Goal: Find specific page/section: Find specific page/section

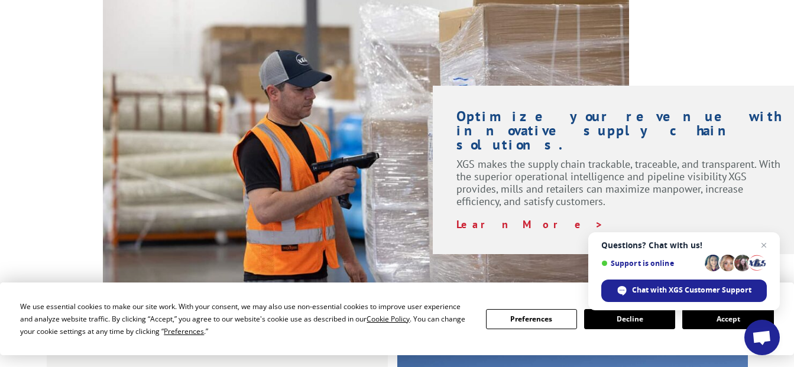
scroll to position [887, 0]
click at [765, 242] on span "Close chat" at bounding box center [764, 245] width 15 height 15
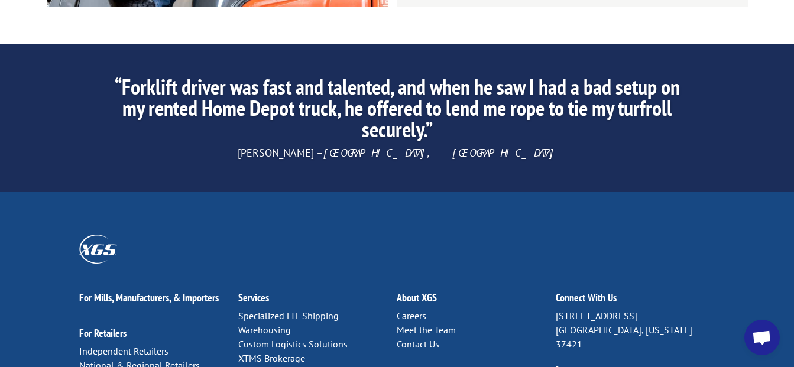
scroll to position [1850, 0]
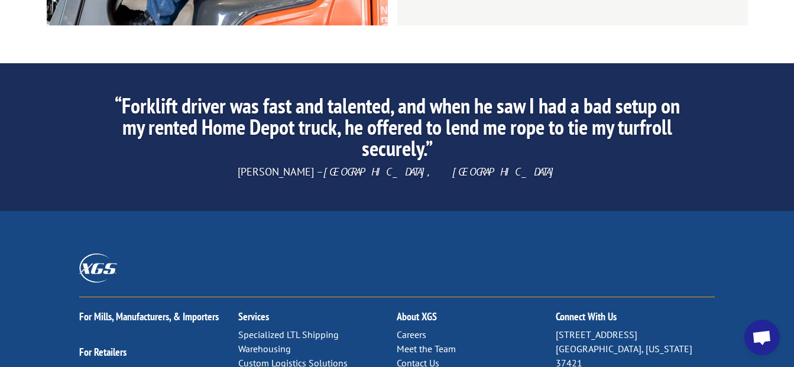
click at [418, 329] on link "Careers" at bounding box center [412, 335] width 30 height 12
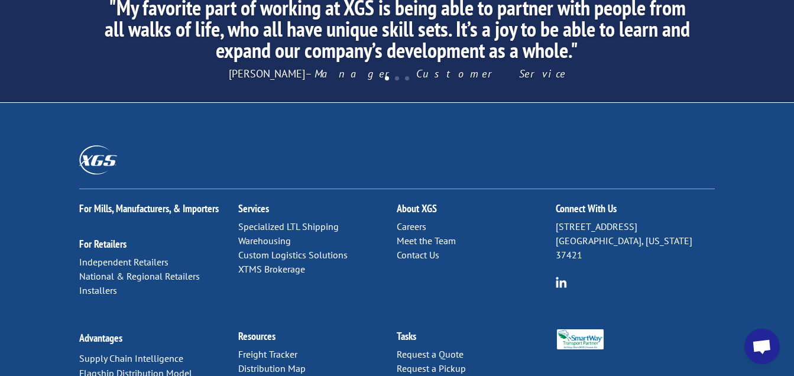
scroll to position [1242, 0]
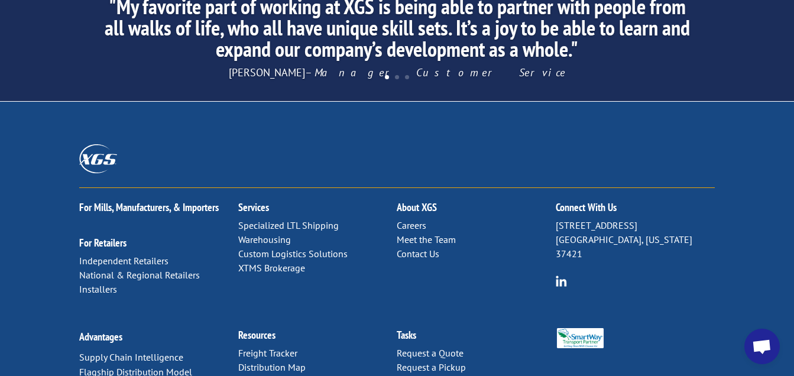
click at [422, 219] on link "Careers" at bounding box center [412, 225] width 30 height 12
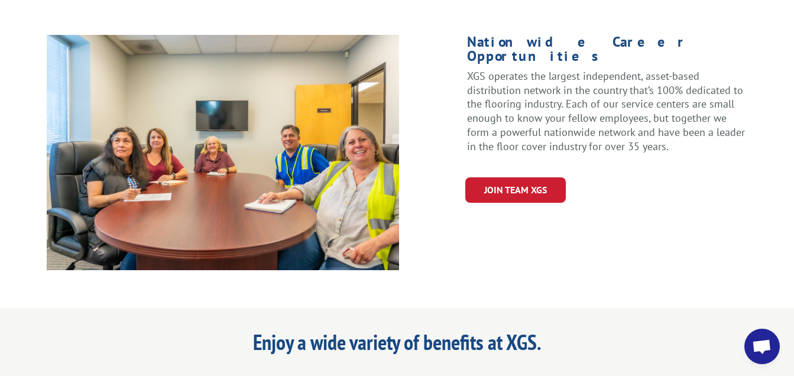
scroll to position [591, 0]
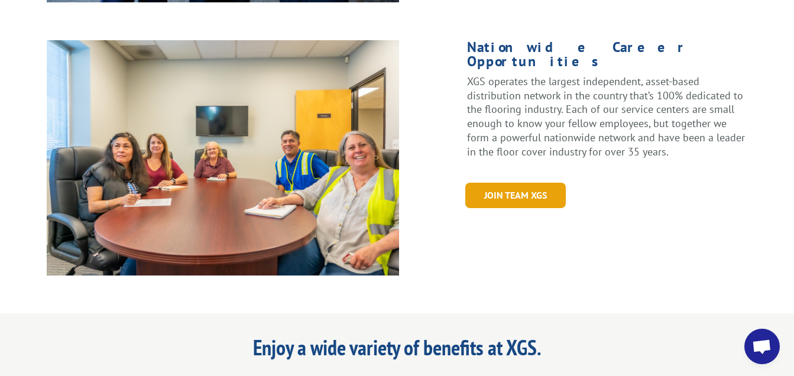
click at [494, 183] on link "Join Team XGS" at bounding box center [515, 195] width 101 height 25
